Goal: Transaction & Acquisition: Subscribe to service/newsletter

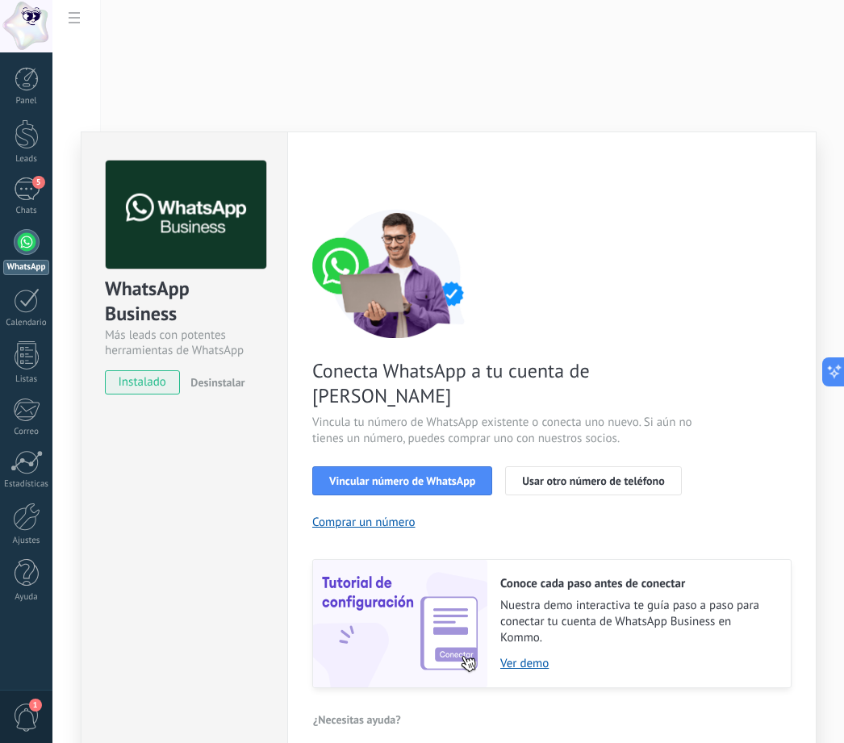
click at [526, 102] on div "WhatsApp Business Más leads con potentes herramientas de WhatsApp instalado Des…" at bounding box center [447, 371] width 791 height 743
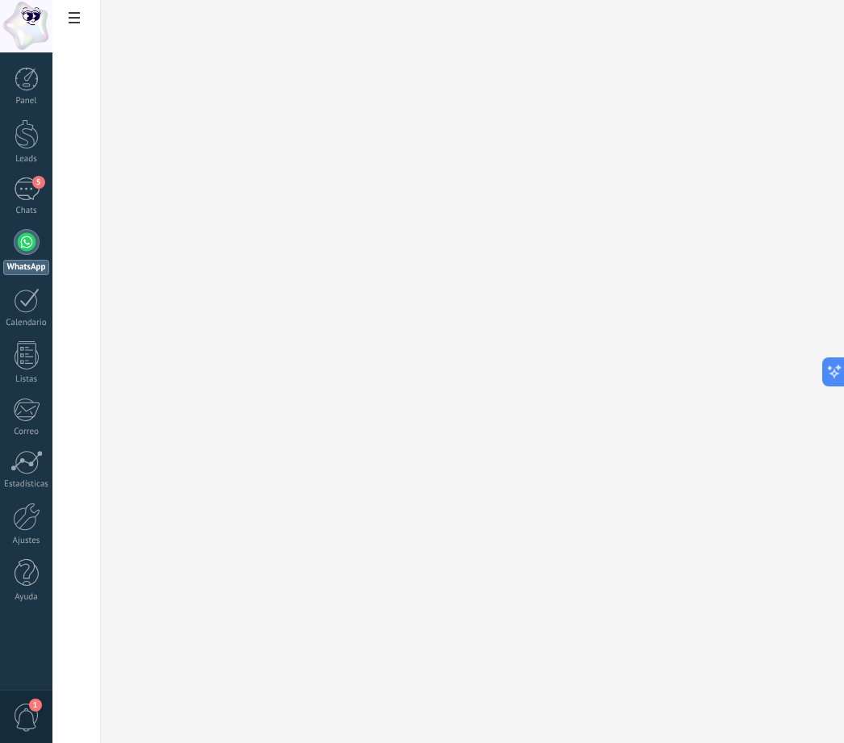
click at [15, 140] on div at bounding box center [27, 134] width 24 height 30
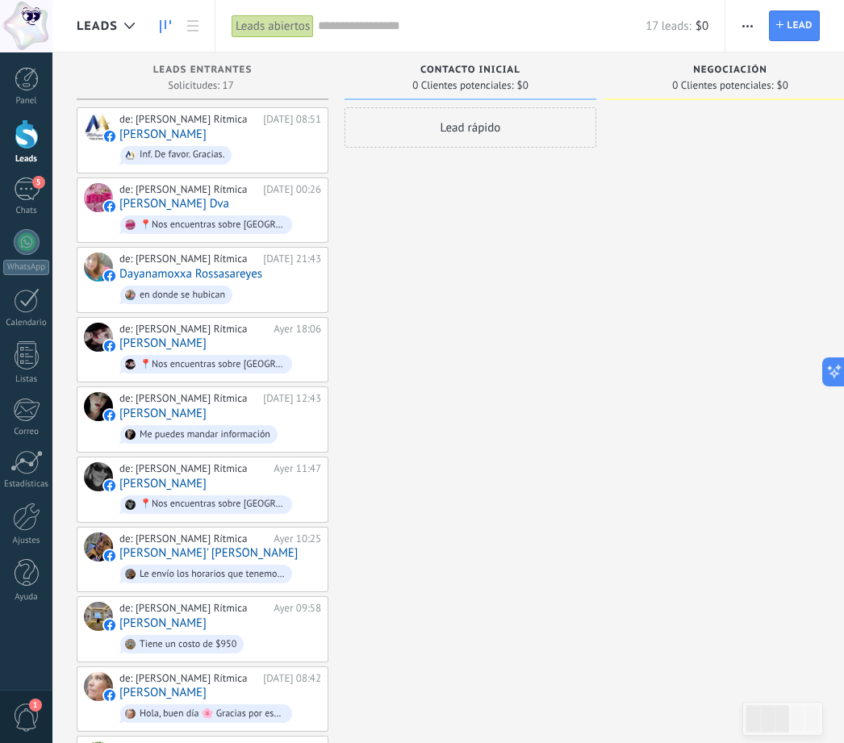
click at [468, 303] on div "Lead rápido" at bounding box center [470, 698] width 252 height 1183
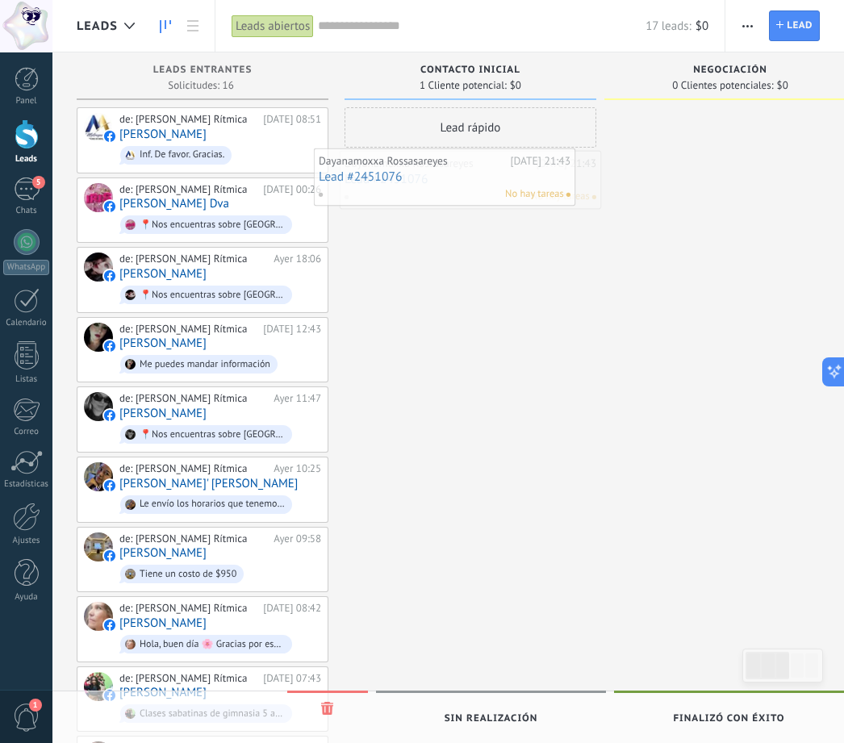
click at [32, 232] on div at bounding box center [27, 242] width 26 height 26
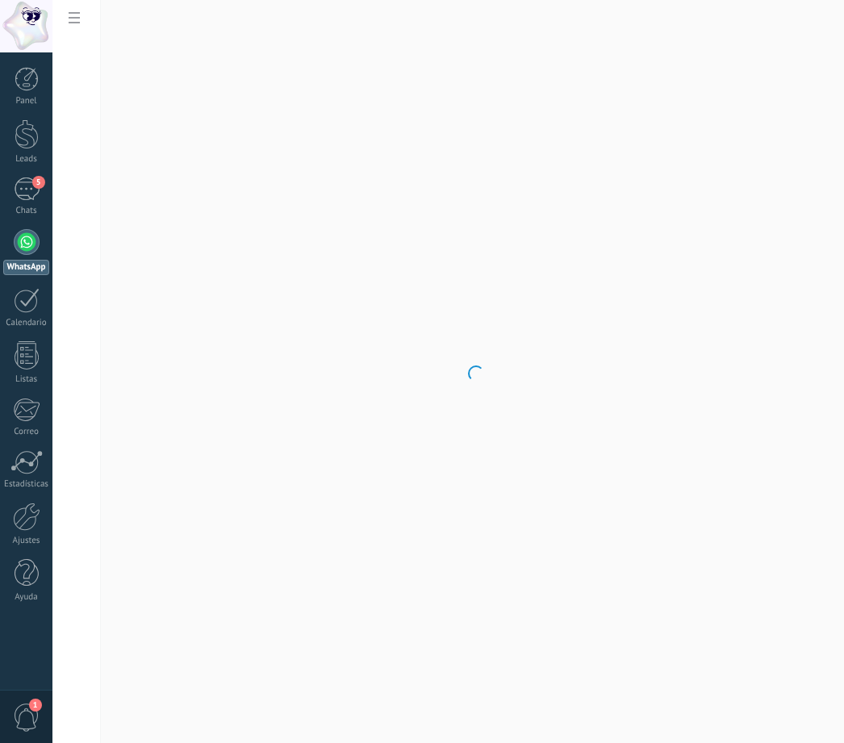
click at [21, 519] on div at bounding box center [26, 517] width 27 height 28
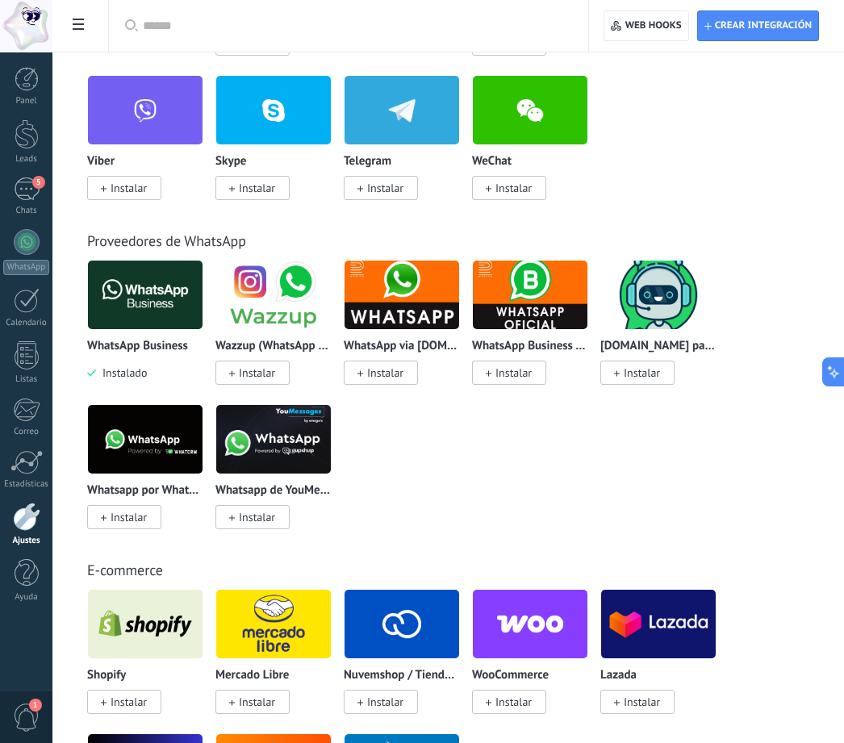
scroll to position [483, 0]
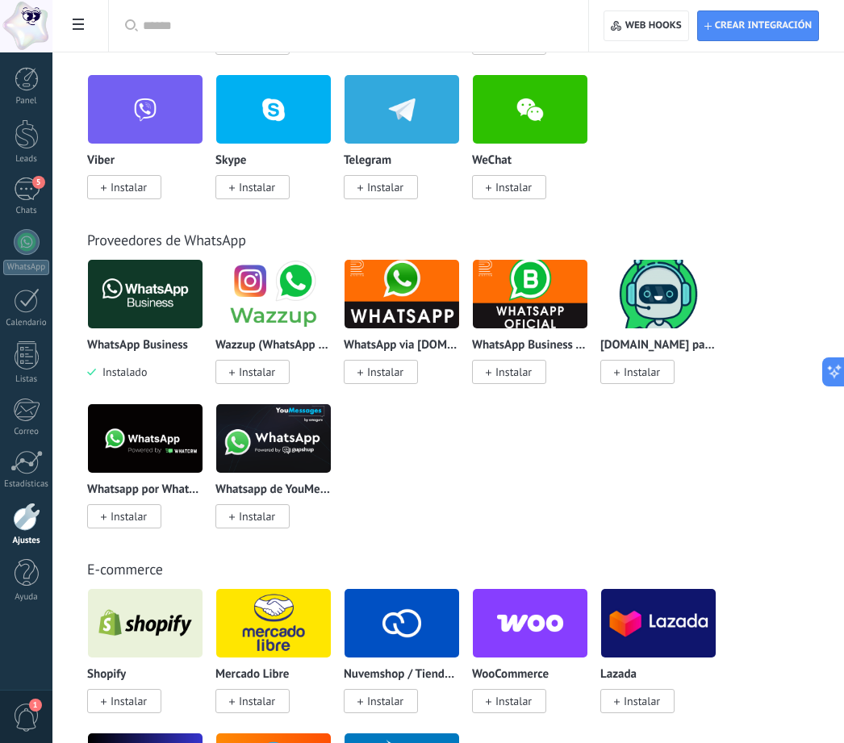
click at [144, 306] on img at bounding box center [145, 294] width 115 height 78
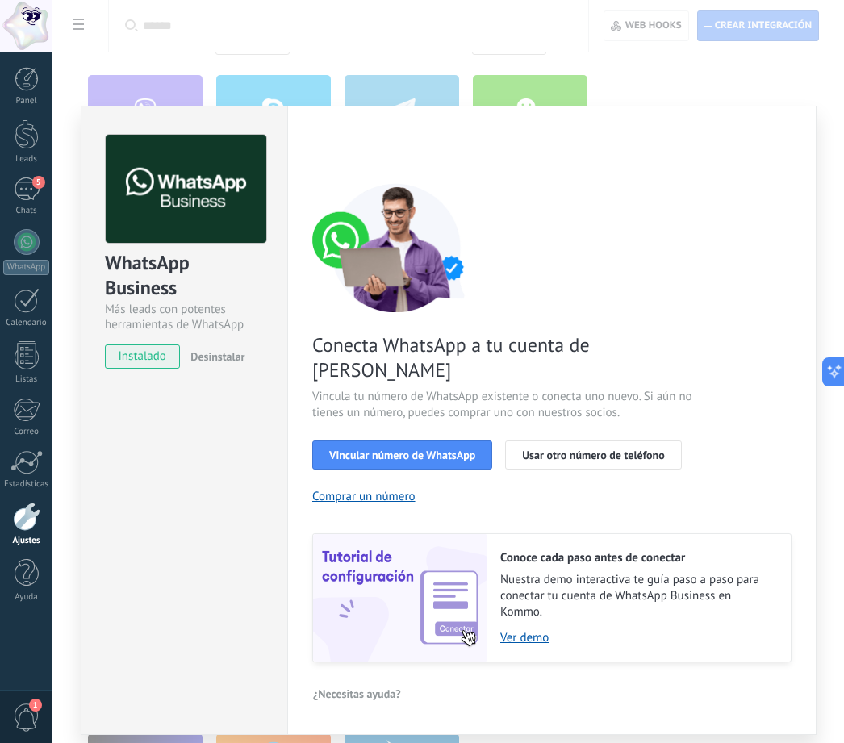
click at [537, 645] on link "Ver demo" at bounding box center [637, 637] width 274 height 15
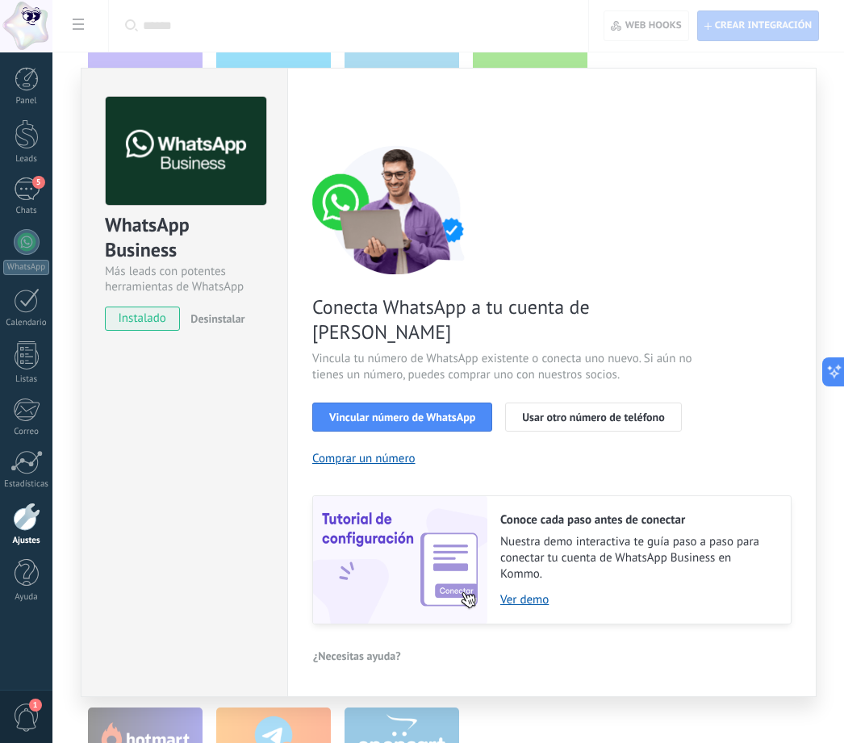
click at [436, 411] on span "Vincular número de WhatsApp" at bounding box center [402, 416] width 146 height 11
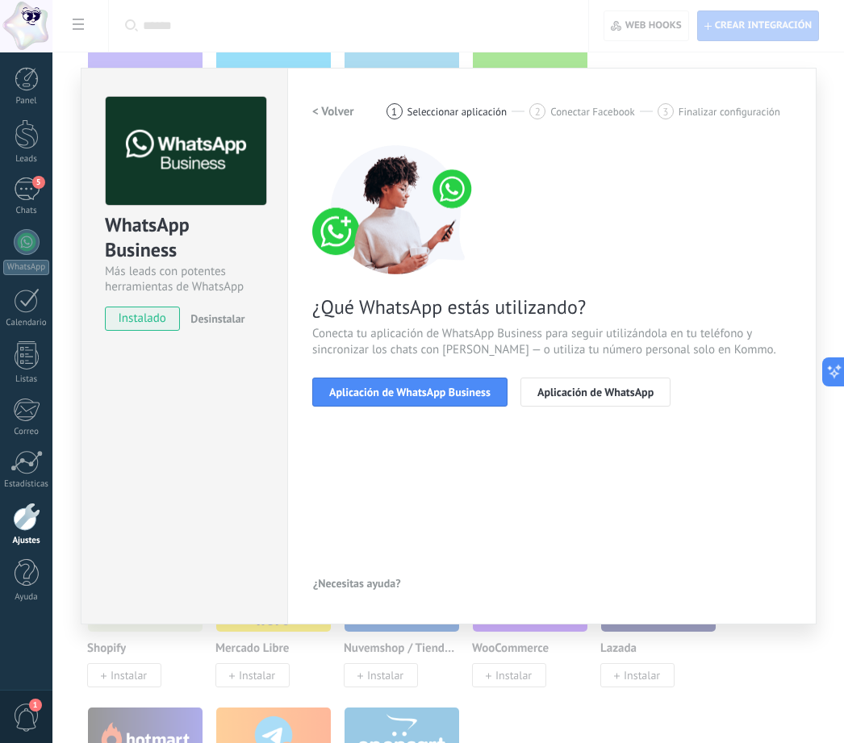
click at [458, 378] on button "Aplicación de WhatsApp Business" at bounding box center [409, 392] width 195 height 29
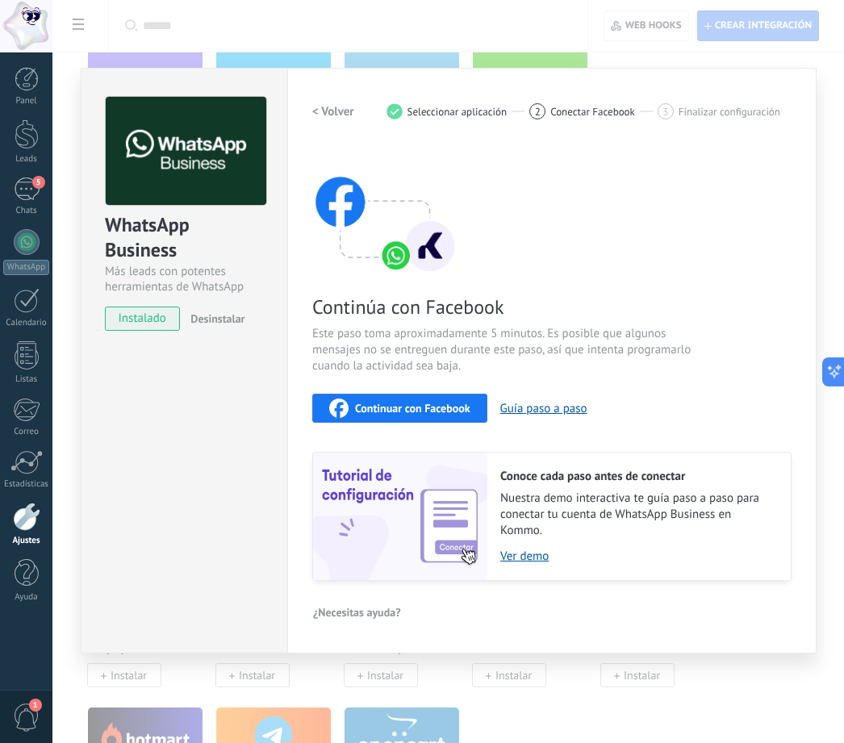
click at [435, 407] on span "Continuar con Facebook" at bounding box center [412, 408] width 115 height 11
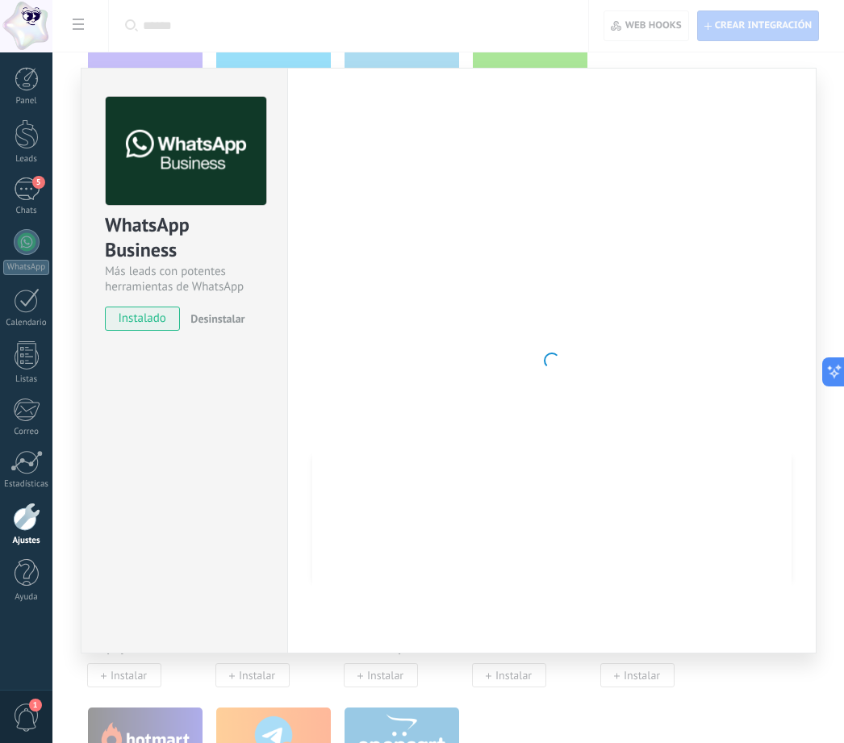
click at [27, 64] on div "Panel Leads 5 Chats WhatsApp Clientes" at bounding box center [52, 371] width 105 height 638
click at [15, 80] on div at bounding box center [27, 79] width 24 height 24
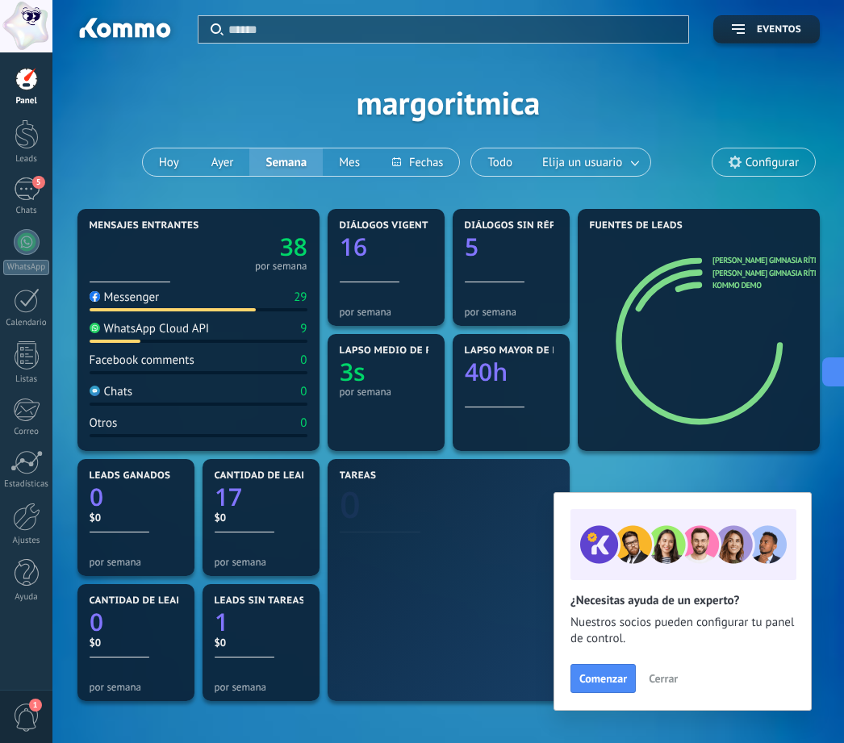
click at [605, 168] on span "Elija un usuario" at bounding box center [582, 163] width 86 height 22
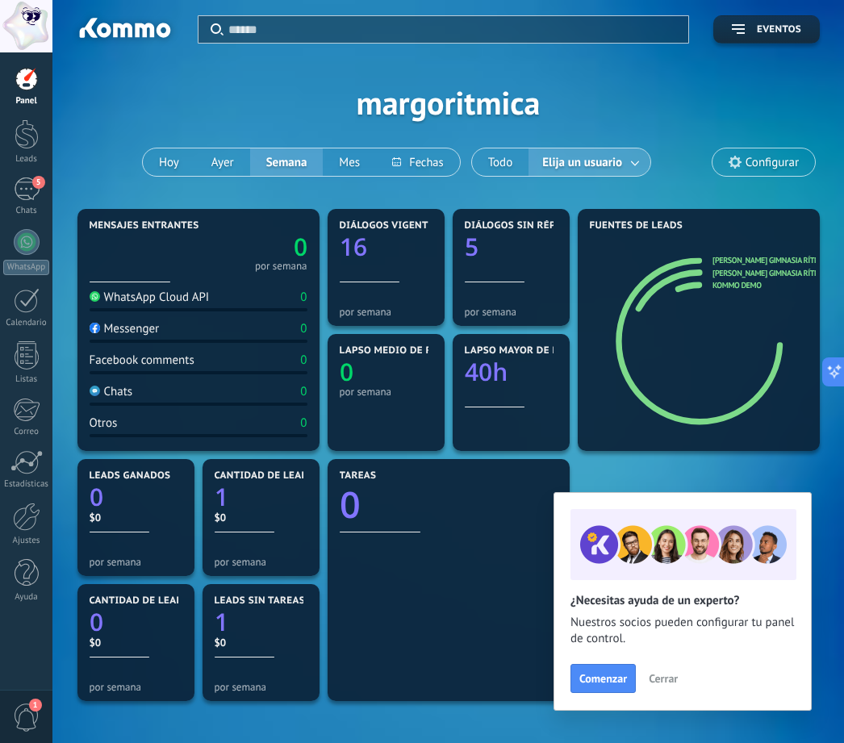
click at [618, 164] on span "Elija un usuario" at bounding box center [582, 163] width 86 height 22
click at [30, 532] on link "Ajustes" at bounding box center [26, 525] width 52 height 44
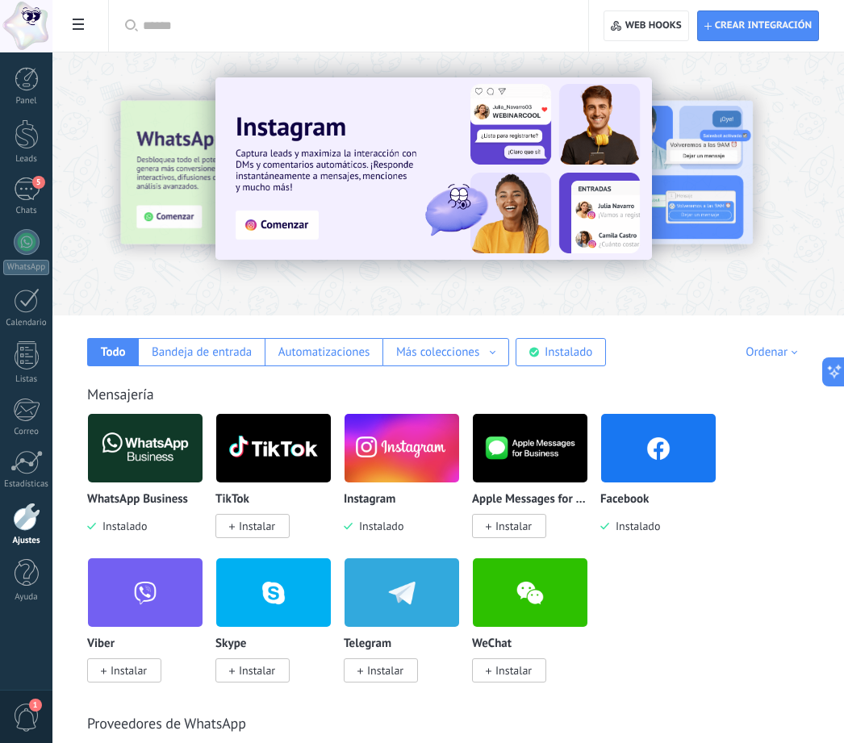
click at [31, 86] on div at bounding box center [27, 79] width 24 height 24
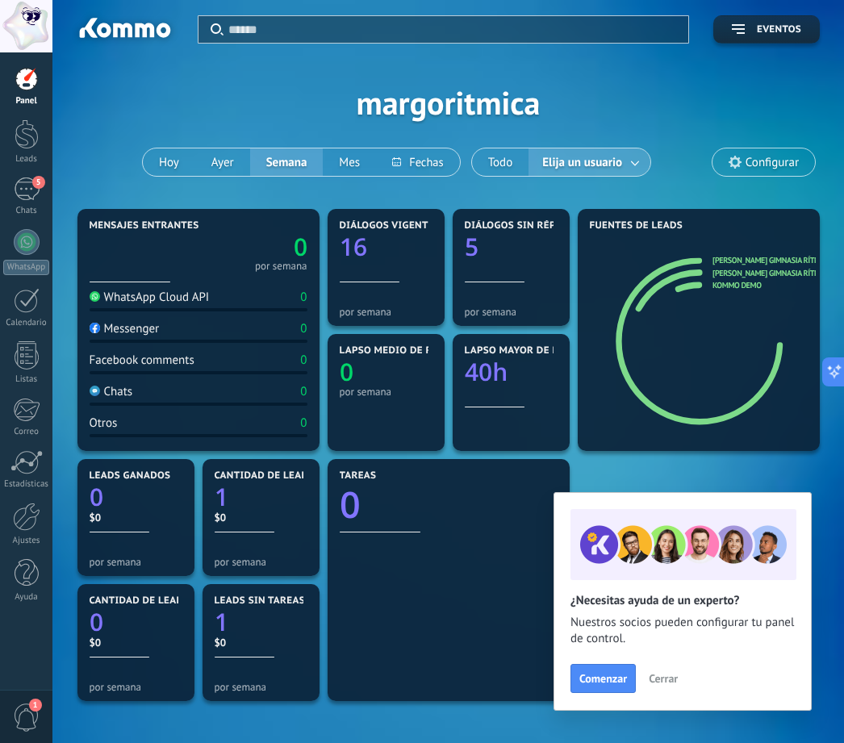
click at [22, 26] on div at bounding box center [26, 26] width 52 height 52
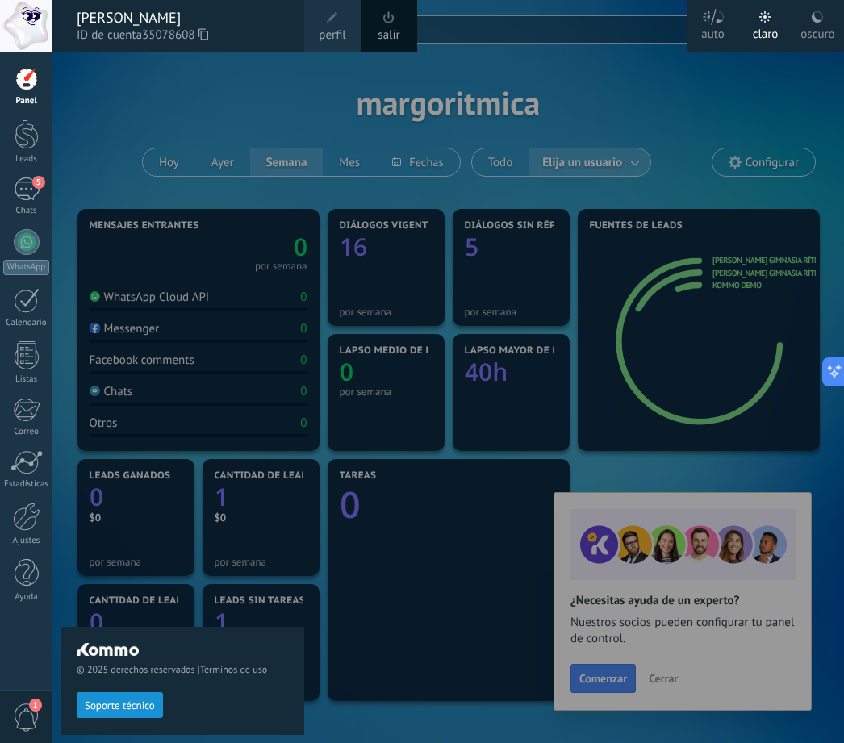
click at [344, 22] on link "perfil" at bounding box center [332, 26] width 56 height 52
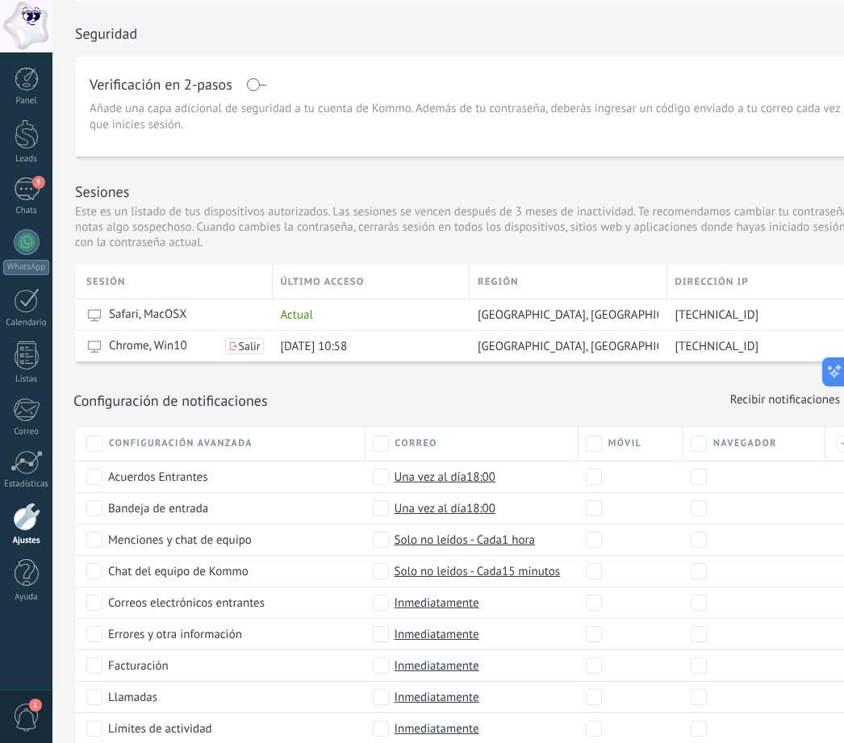
scroll to position [383, 0]
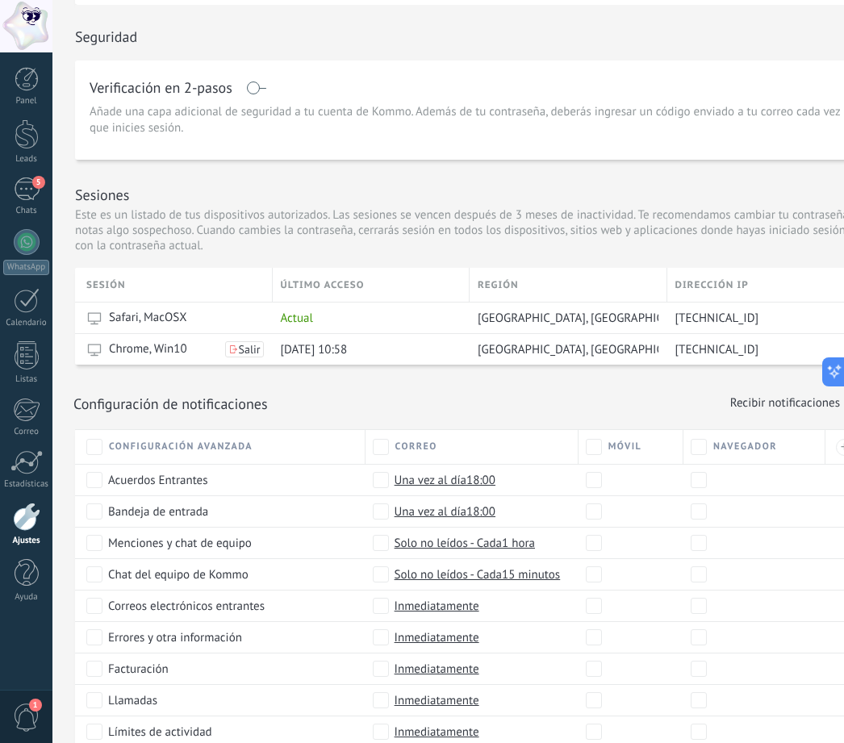
click at [15, 89] on div at bounding box center [27, 79] width 24 height 24
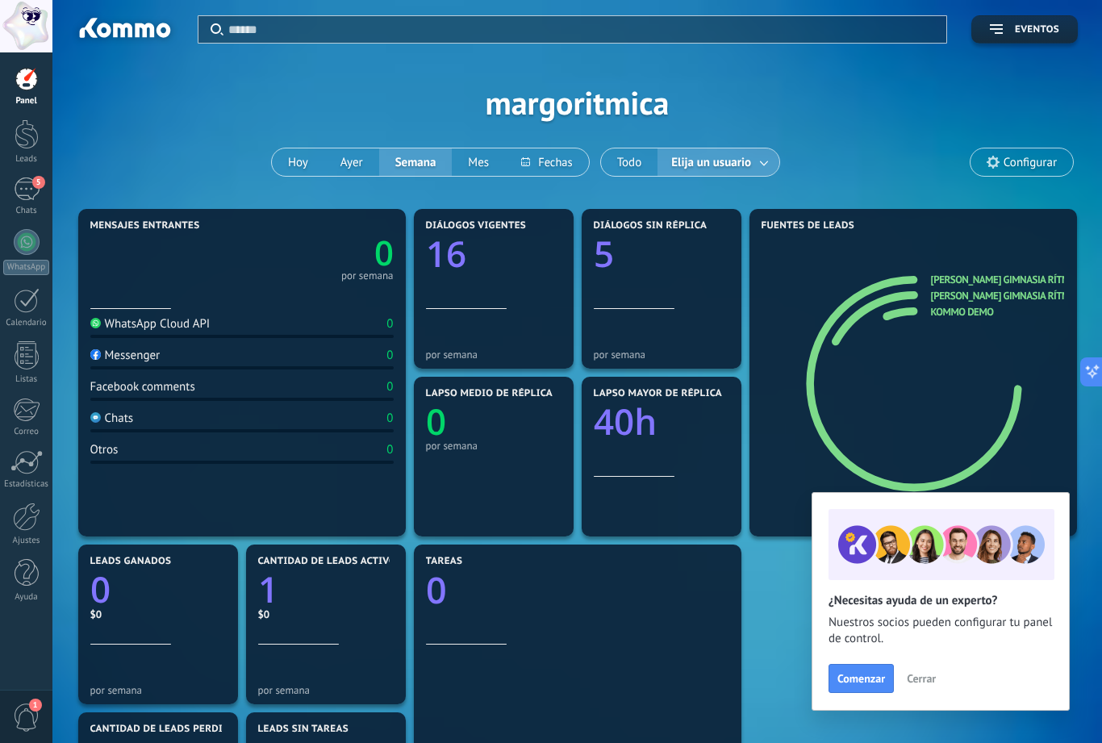
click at [22, 352] on div at bounding box center [27, 355] width 24 height 28
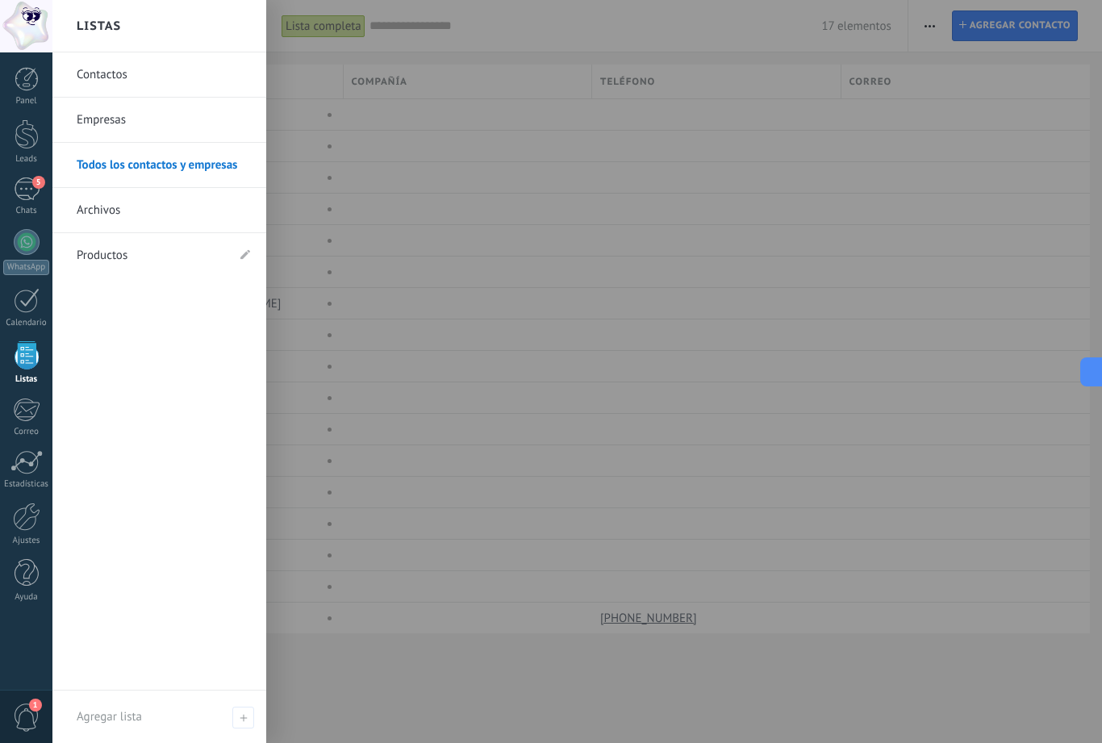
click at [19, 308] on div at bounding box center [27, 300] width 26 height 25
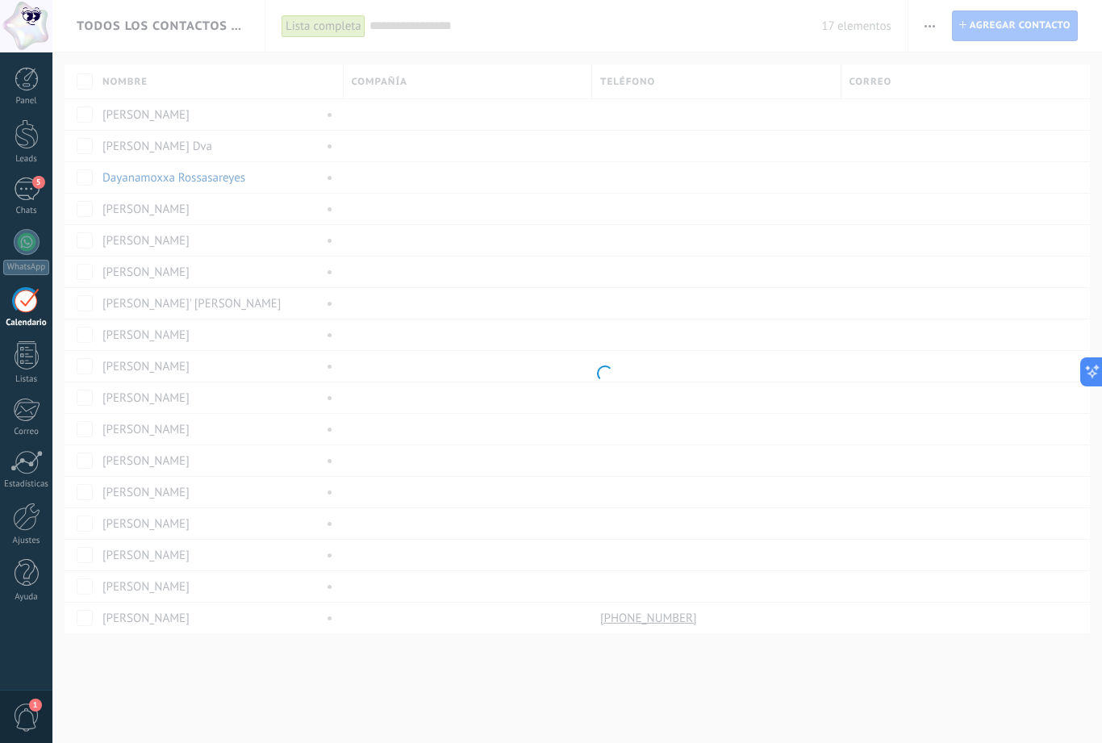
click at [29, 311] on div at bounding box center [27, 300] width 26 height 25
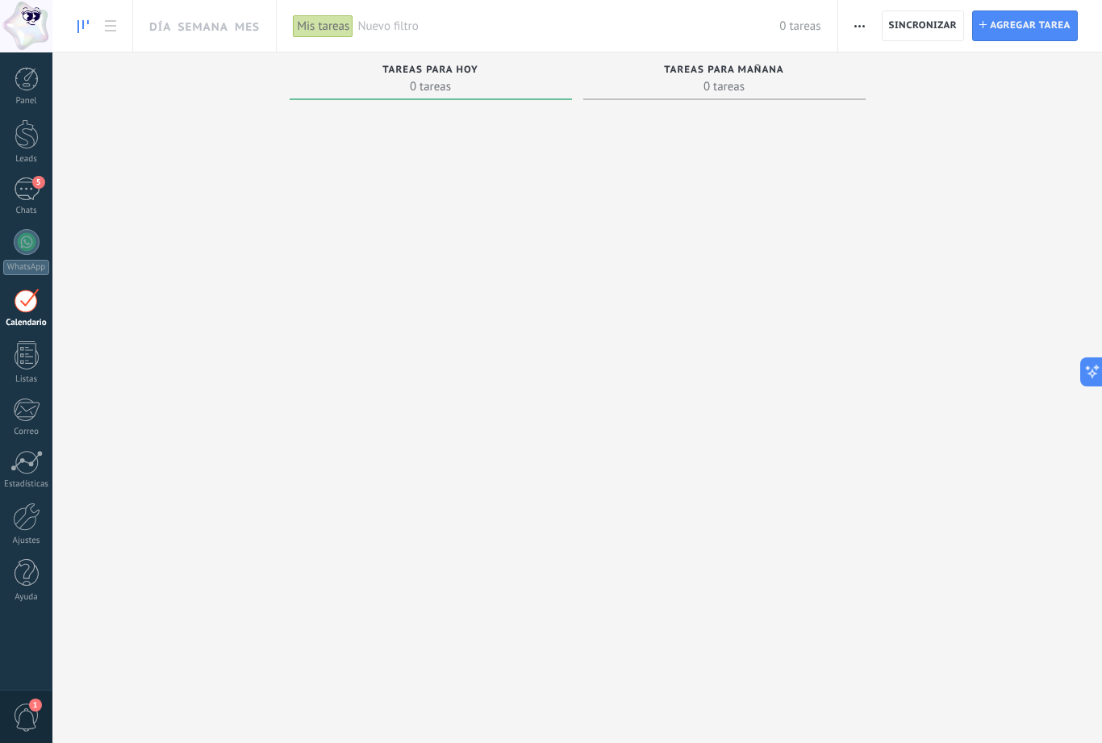
click at [24, 721] on span "1" at bounding box center [26, 717] width 27 height 28
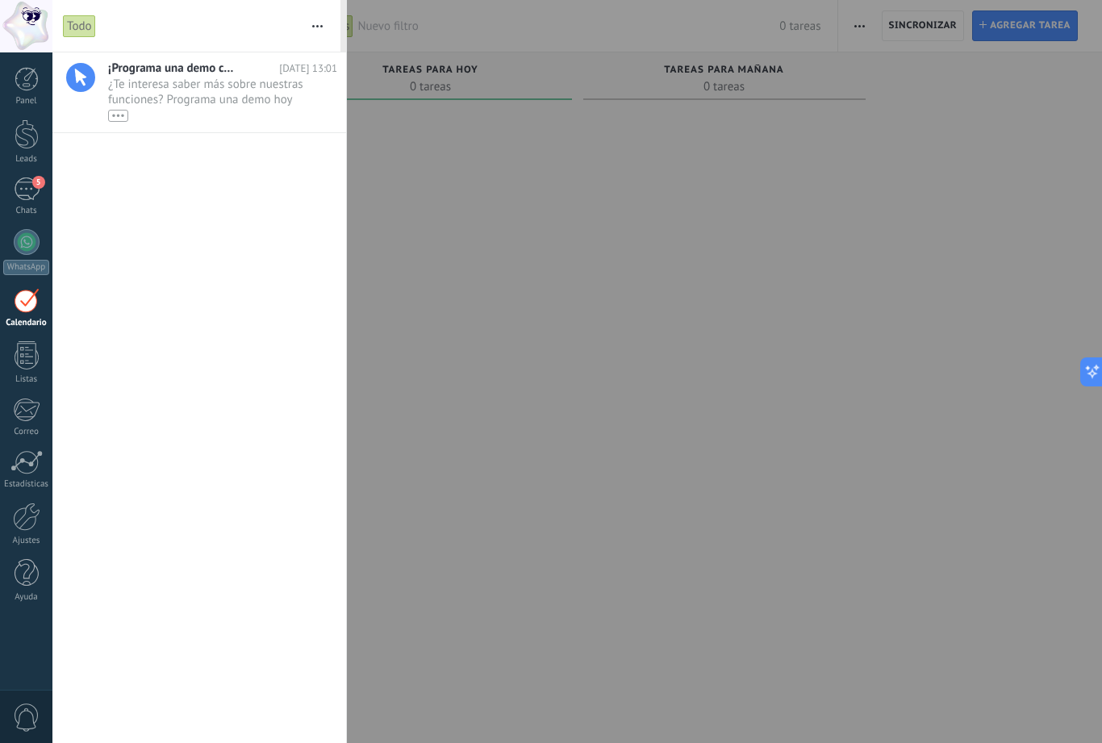
click at [42, 32] on div at bounding box center [26, 26] width 52 height 52
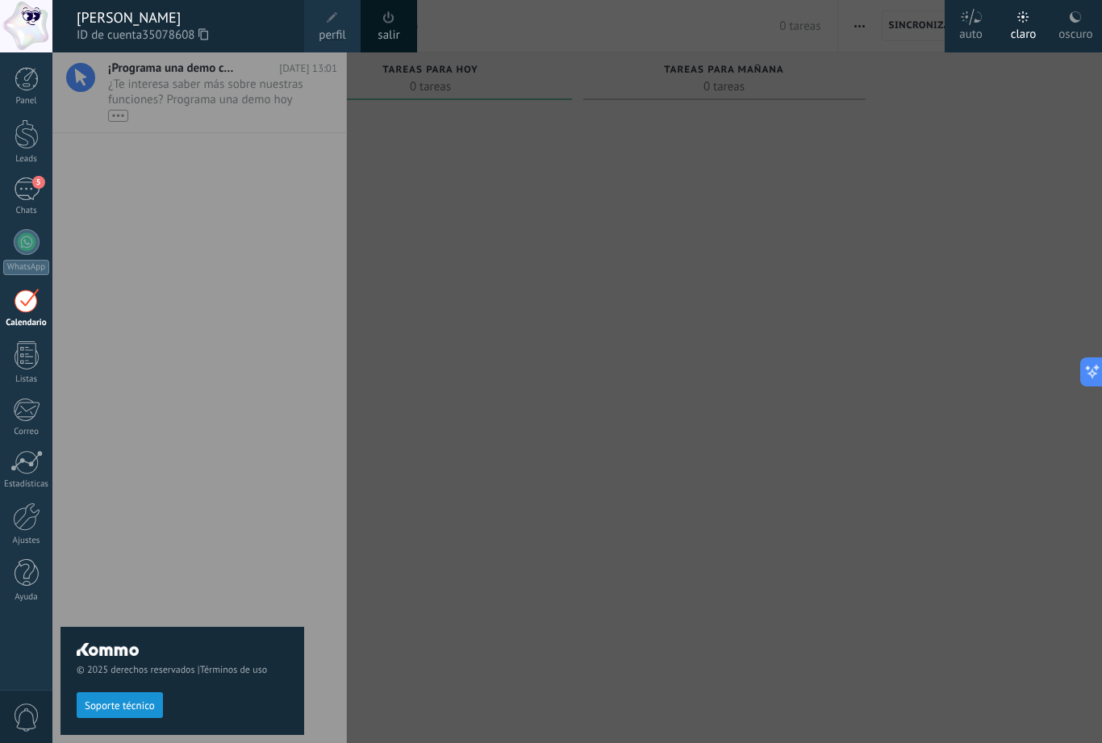
click at [87, 21] on div "[PERSON_NAME]" at bounding box center [182, 18] width 211 height 18
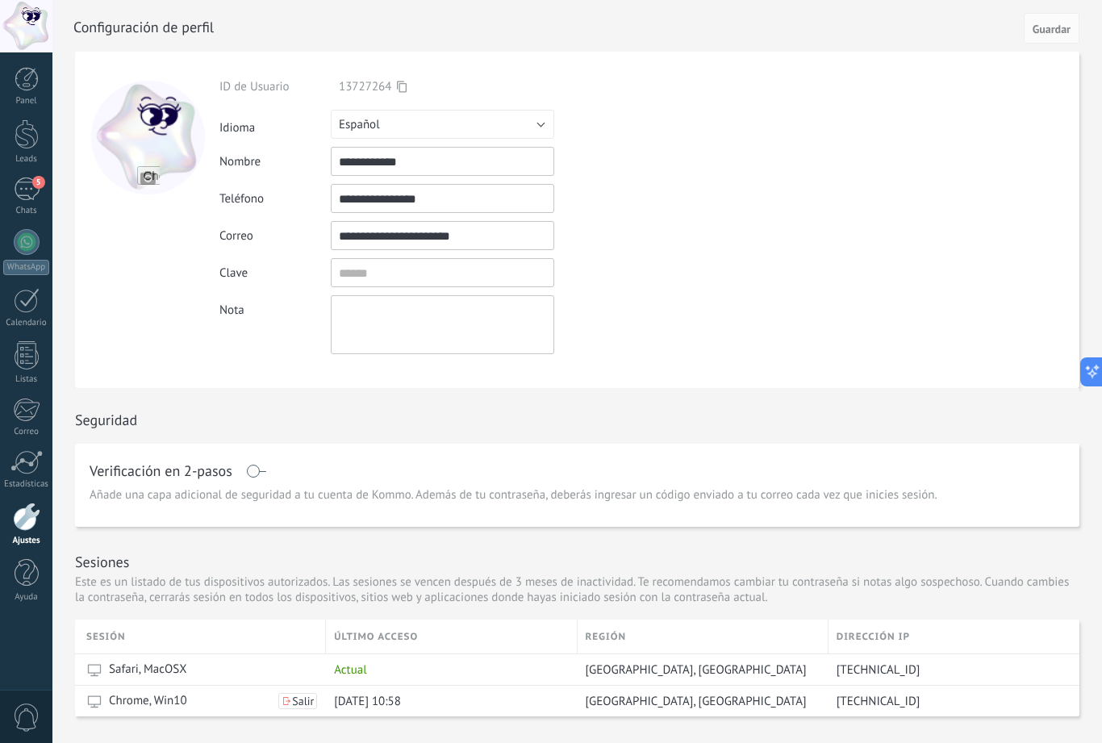
click at [19, 191] on div "5" at bounding box center [27, 188] width 26 height 23
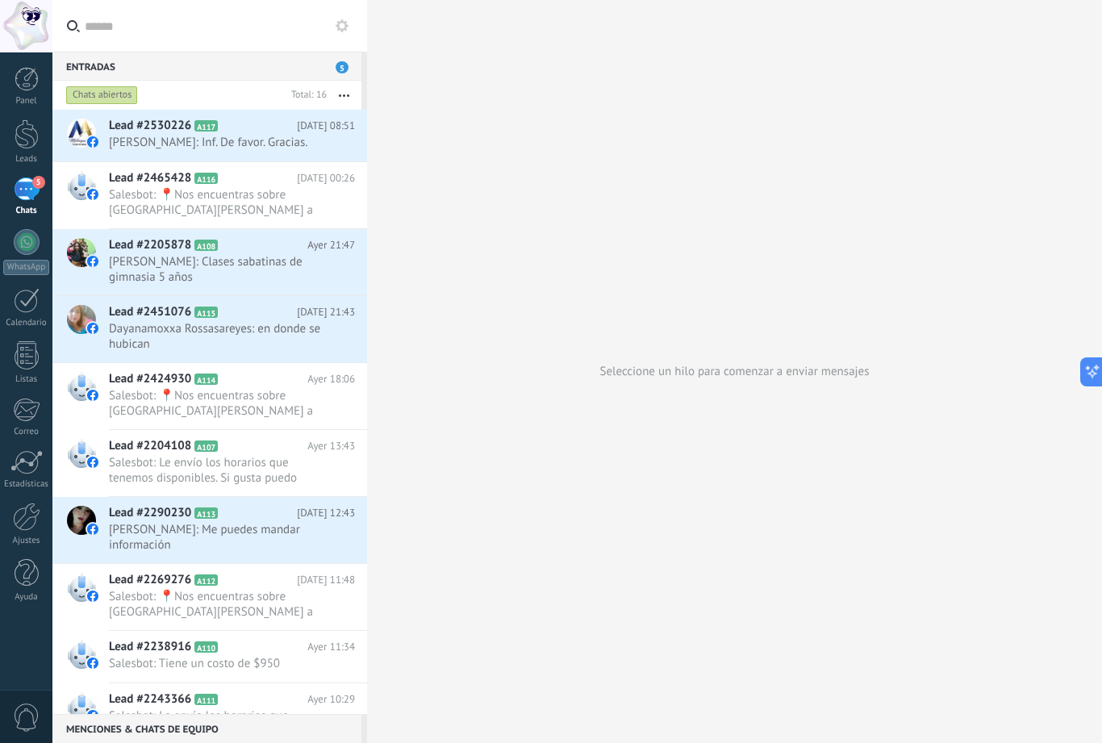
click at [19, 136] on div at bounding box center [27, 134] width 24 height 30
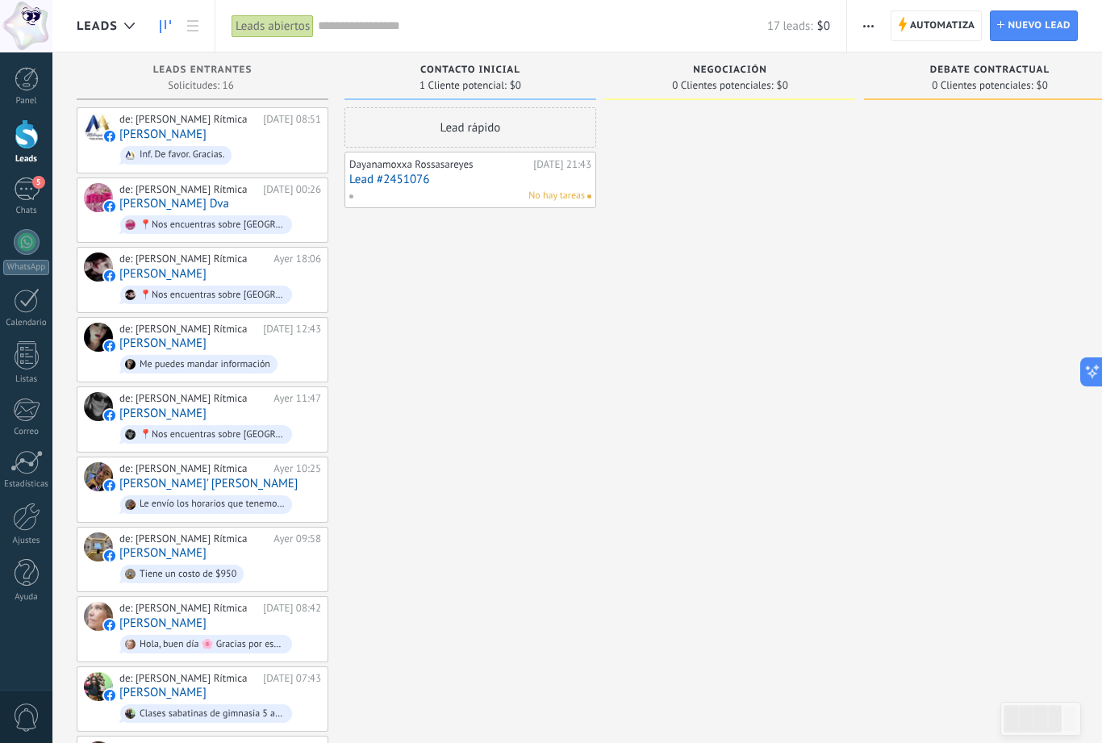
click at [19, 85] on div at bounding box center [27, 79] width 24 height 24
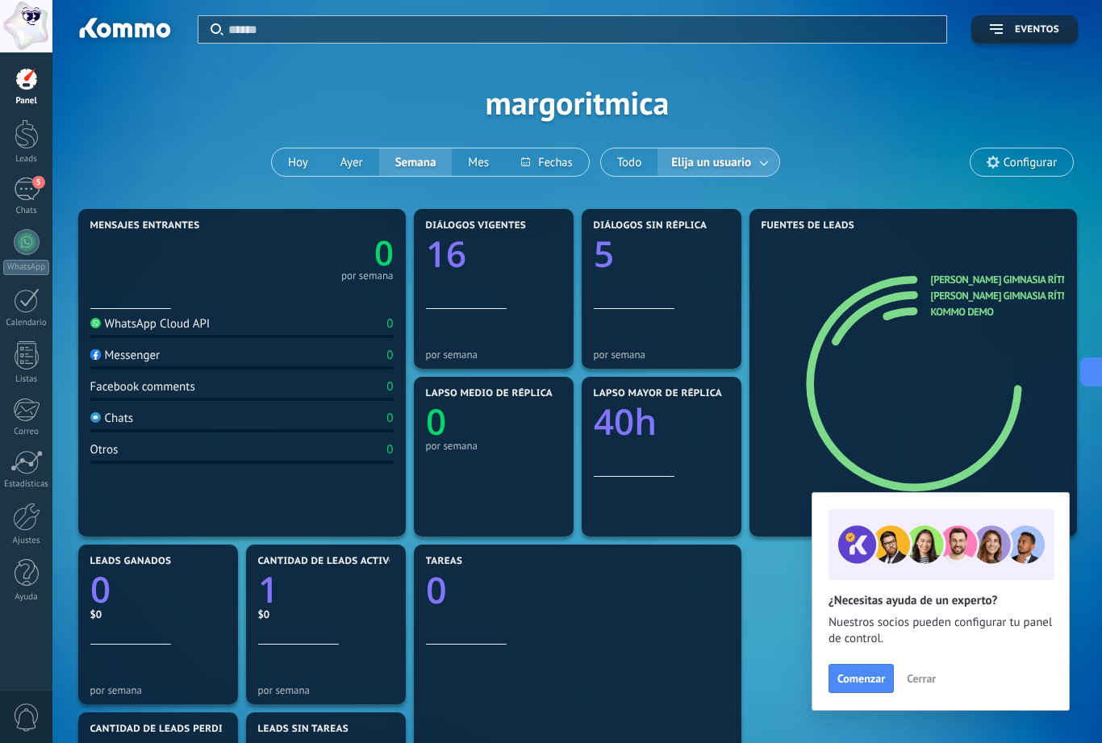
click at [20, 244] on div at bounding box center [27, 242] width 26 height 26
